Goal: Information Seeking & Learning: Check status

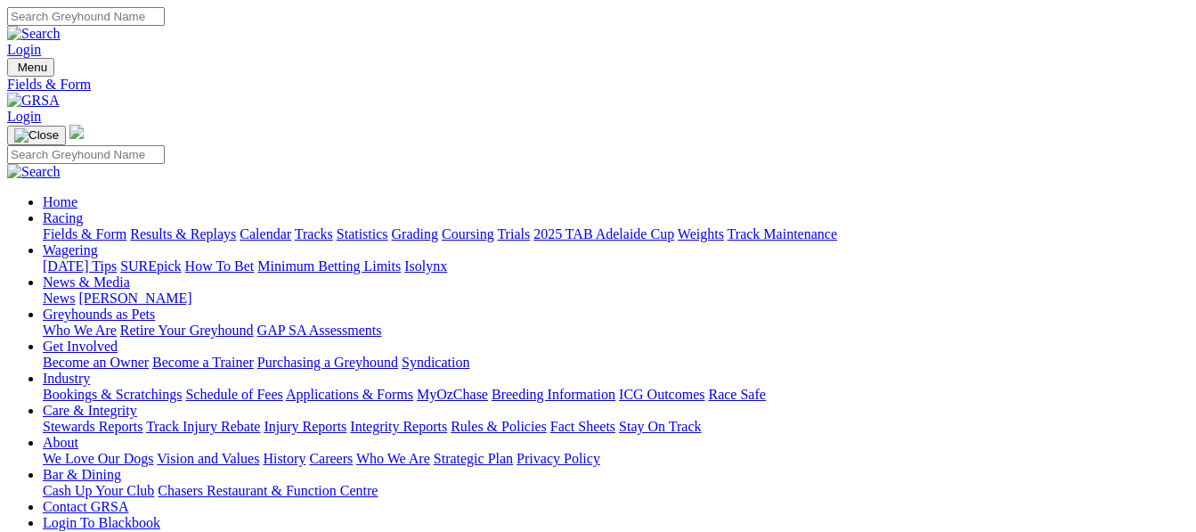
click at [218, 226] on link "Results & Replays" at bounding box center [183, 233] width 106 height 15
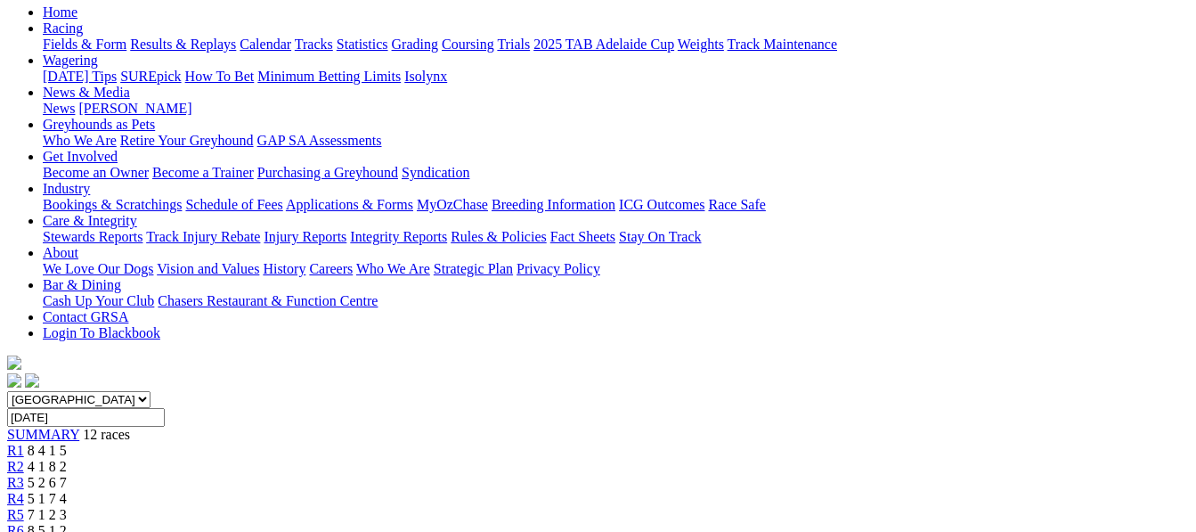
scroll to position [130, 0]
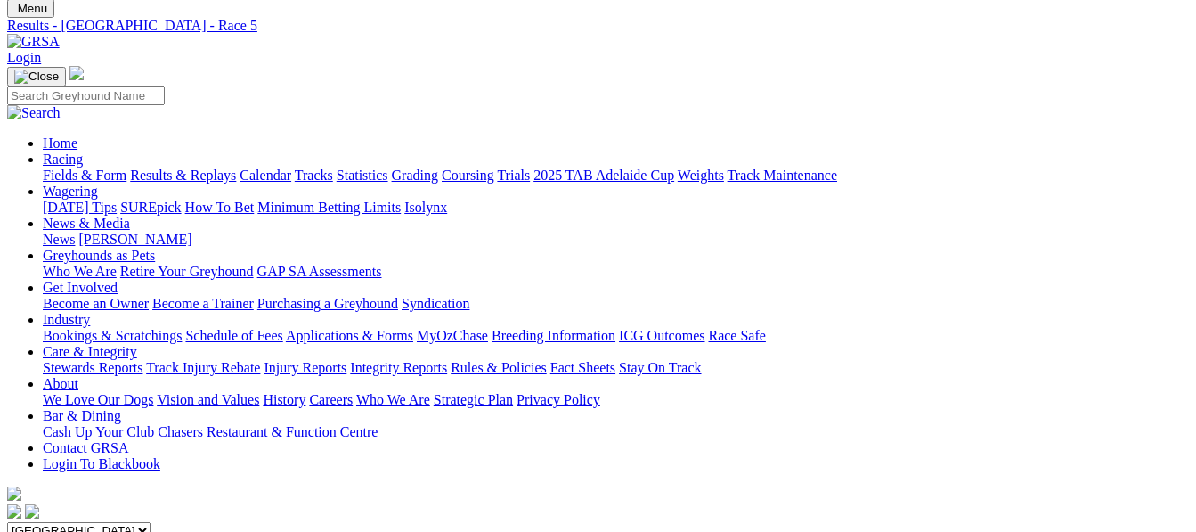
scroll to position [23, 0]
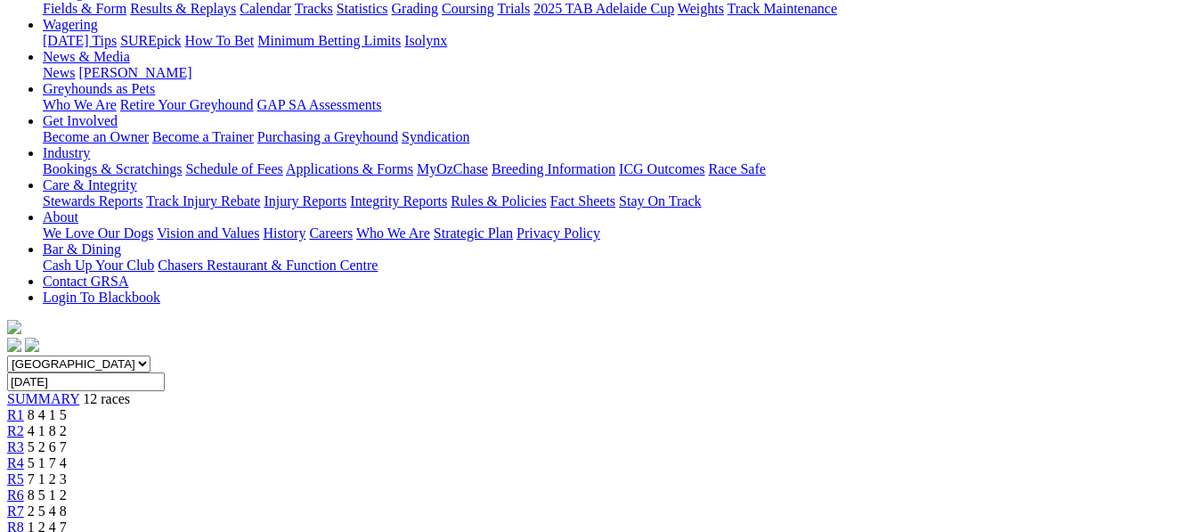
scroll to position [154, 0]
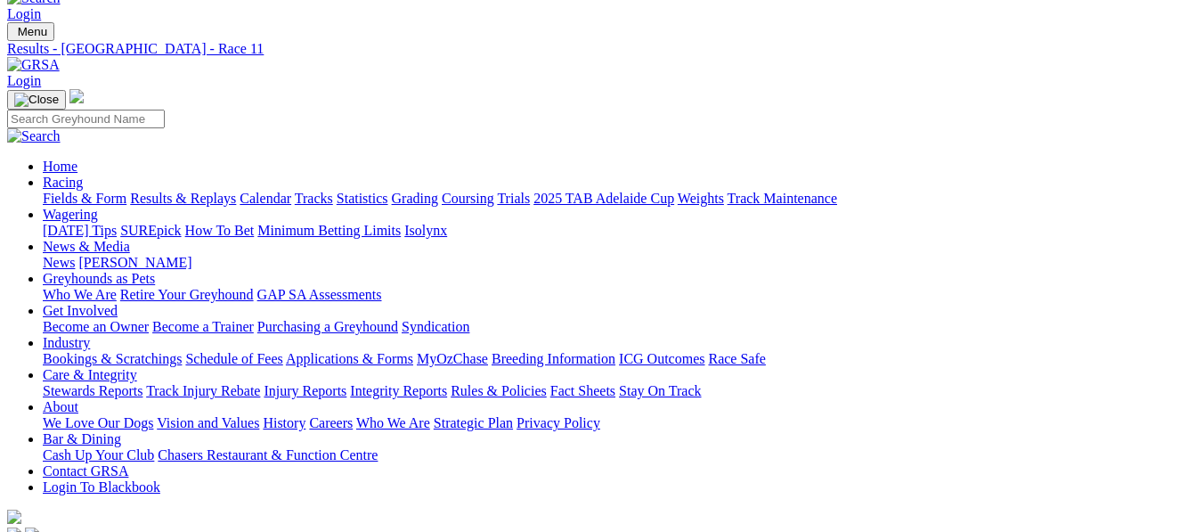
scroll to position [12, 0]
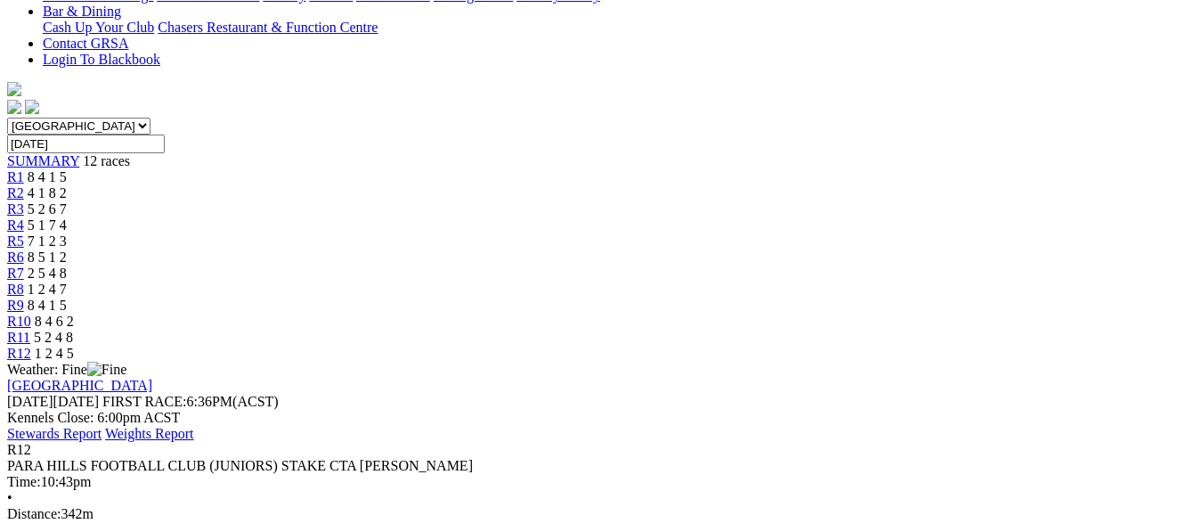
scroll to position [427, 0]
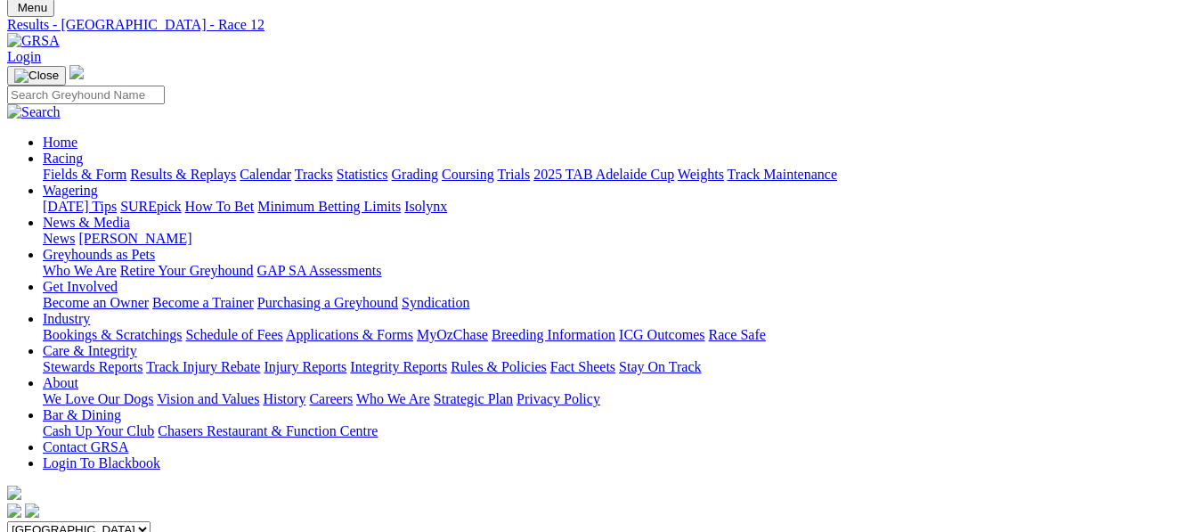
scroll to position [0, 0]
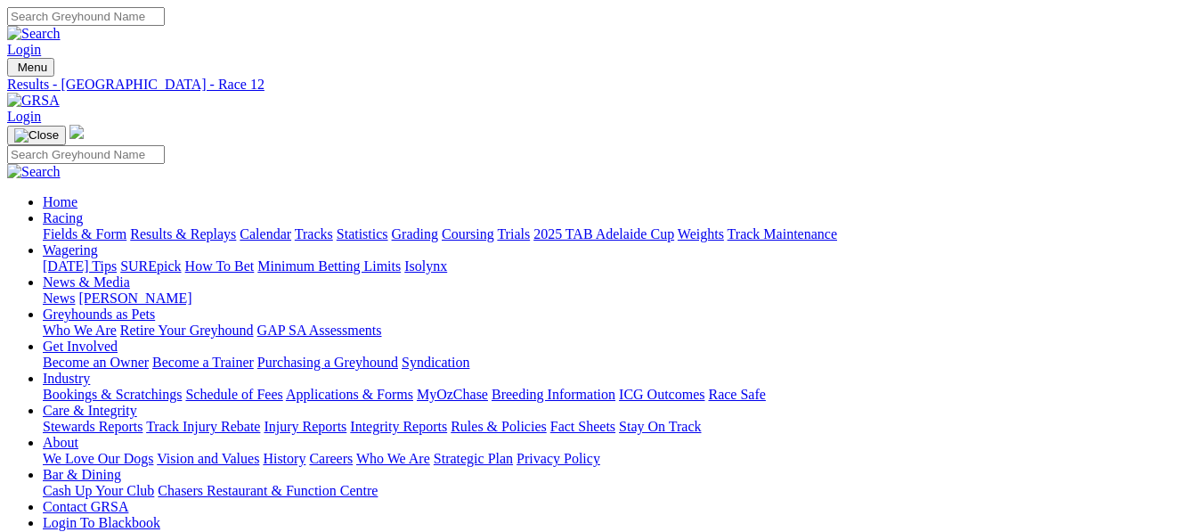
click at [93, 226] on link "Fields & Form" at bounding box center [85, 233] width 84 height 15
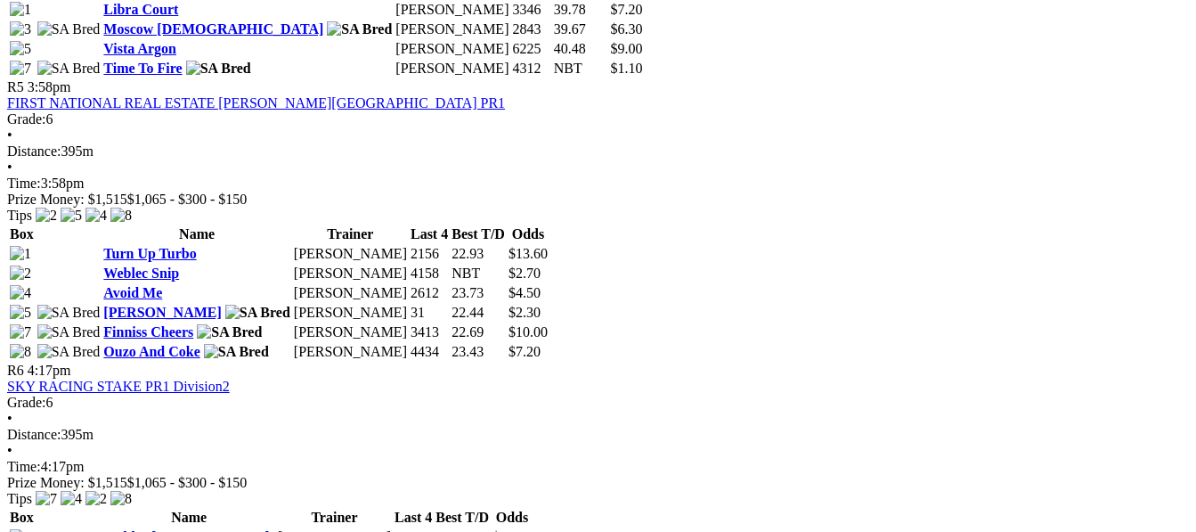
scroll to position [1863, 0]
